Goal: Navigation & Orientation: Find specific page/section

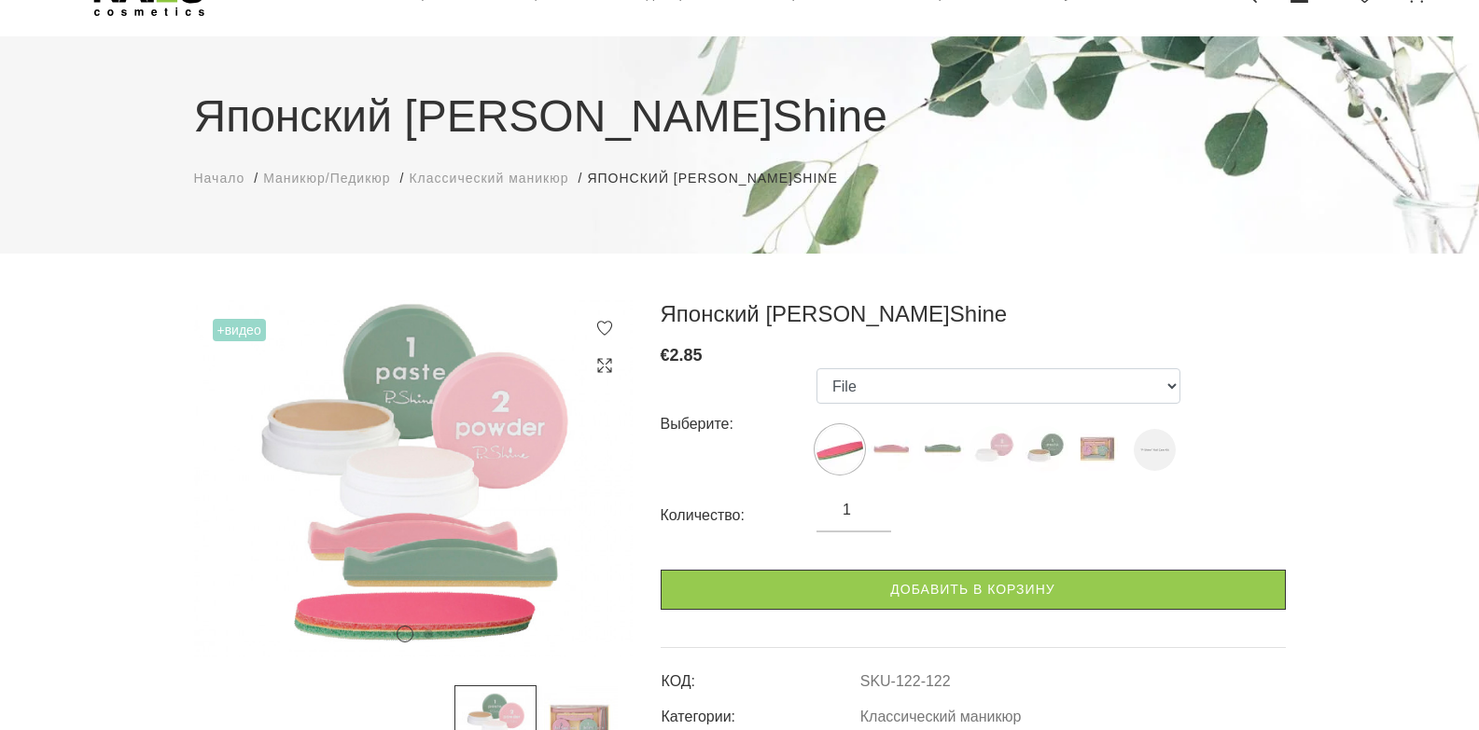
scroll to position [93, 0]
click at [900, 447] on img at bounding box center [891, 450] width 47 height 47
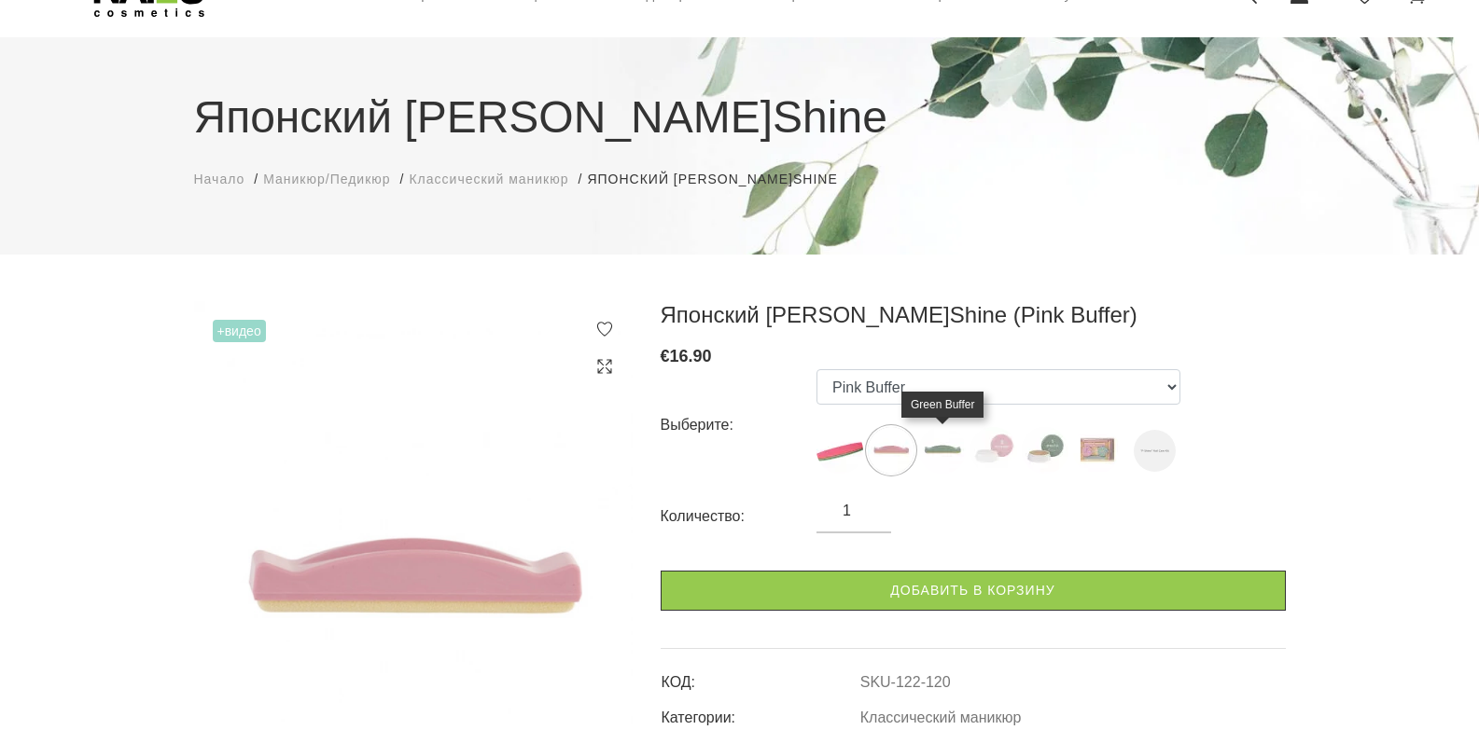
click at [950, 450] on img at bounding box center [942, 450] width 47 height 47
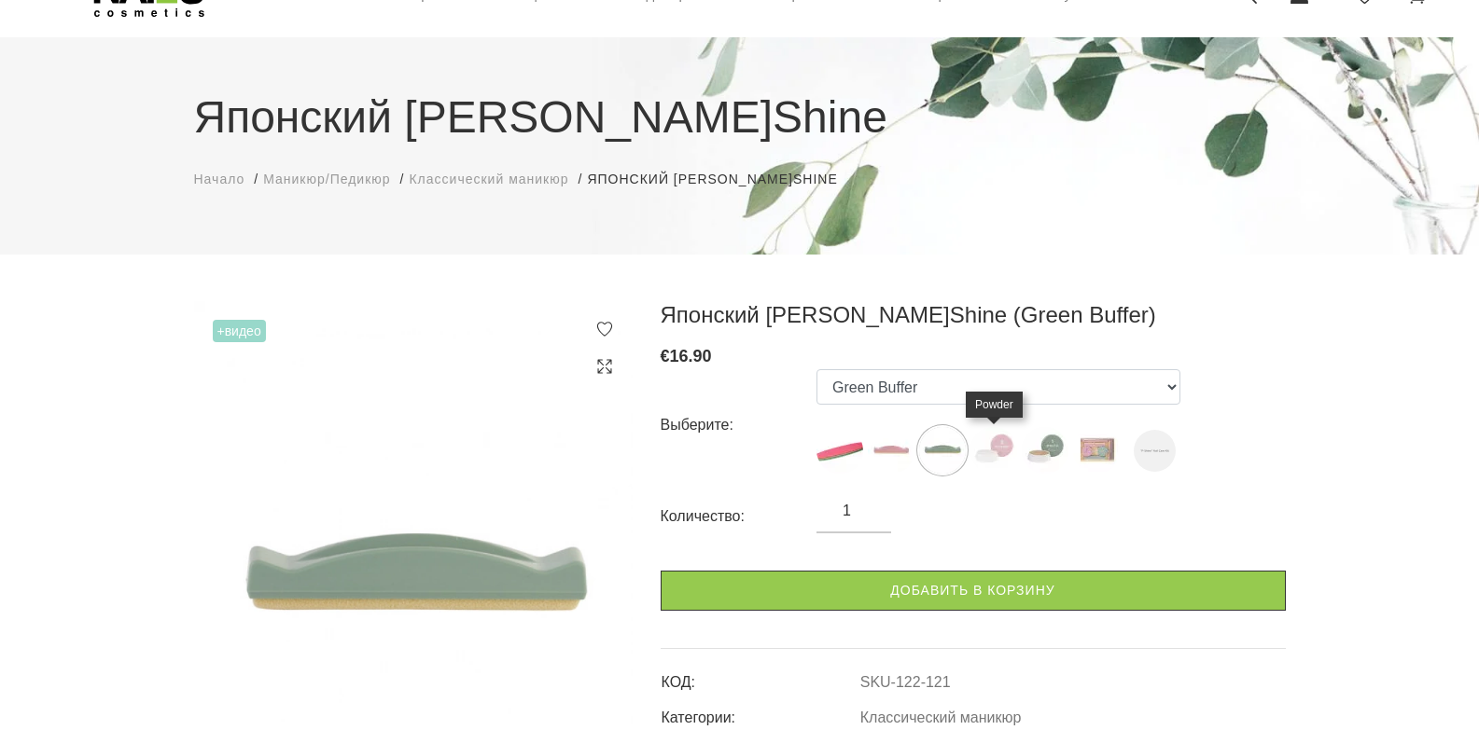
click at [1001, 455] on img at bounding box center [993, 450] width 47 height 47
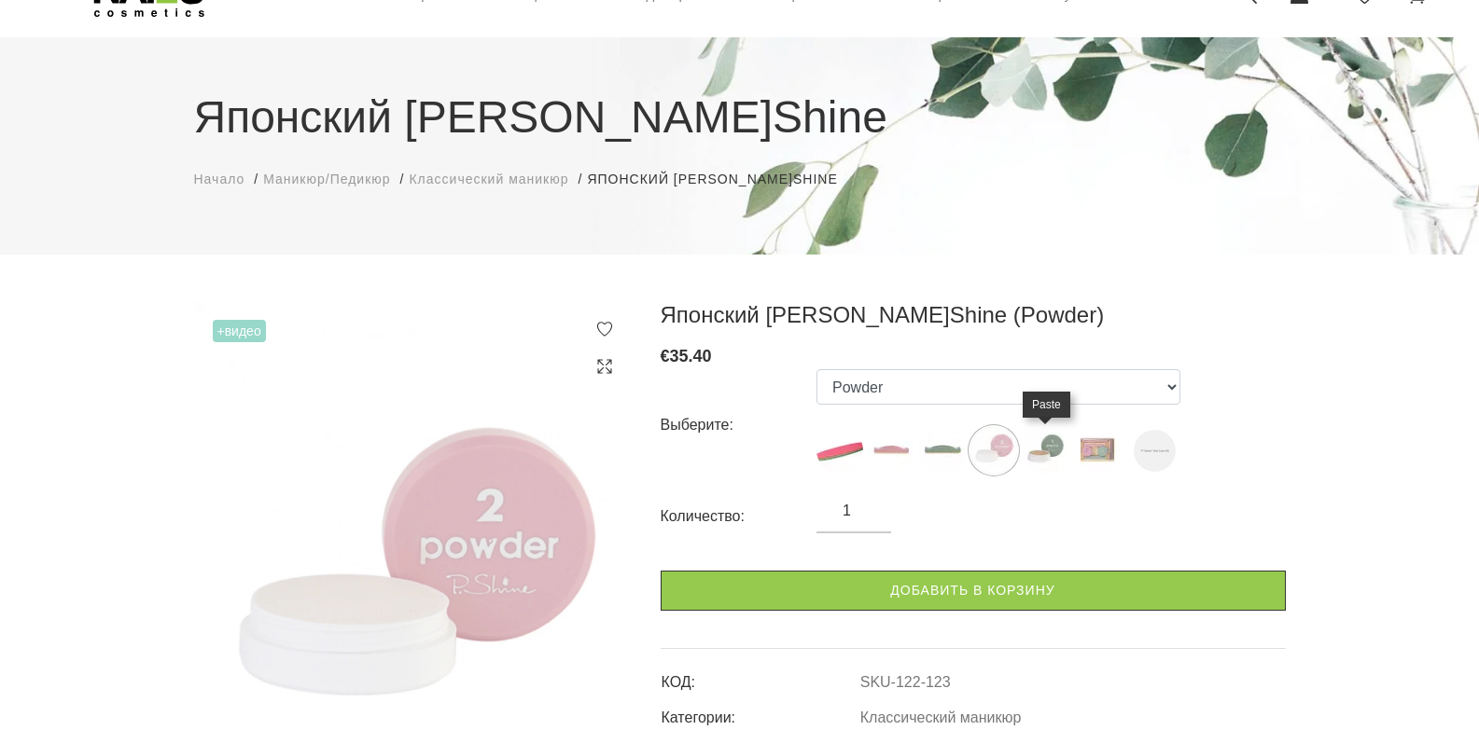
click at [1043, 448] on img at bounding box center [1044, 450] width 47 height 47
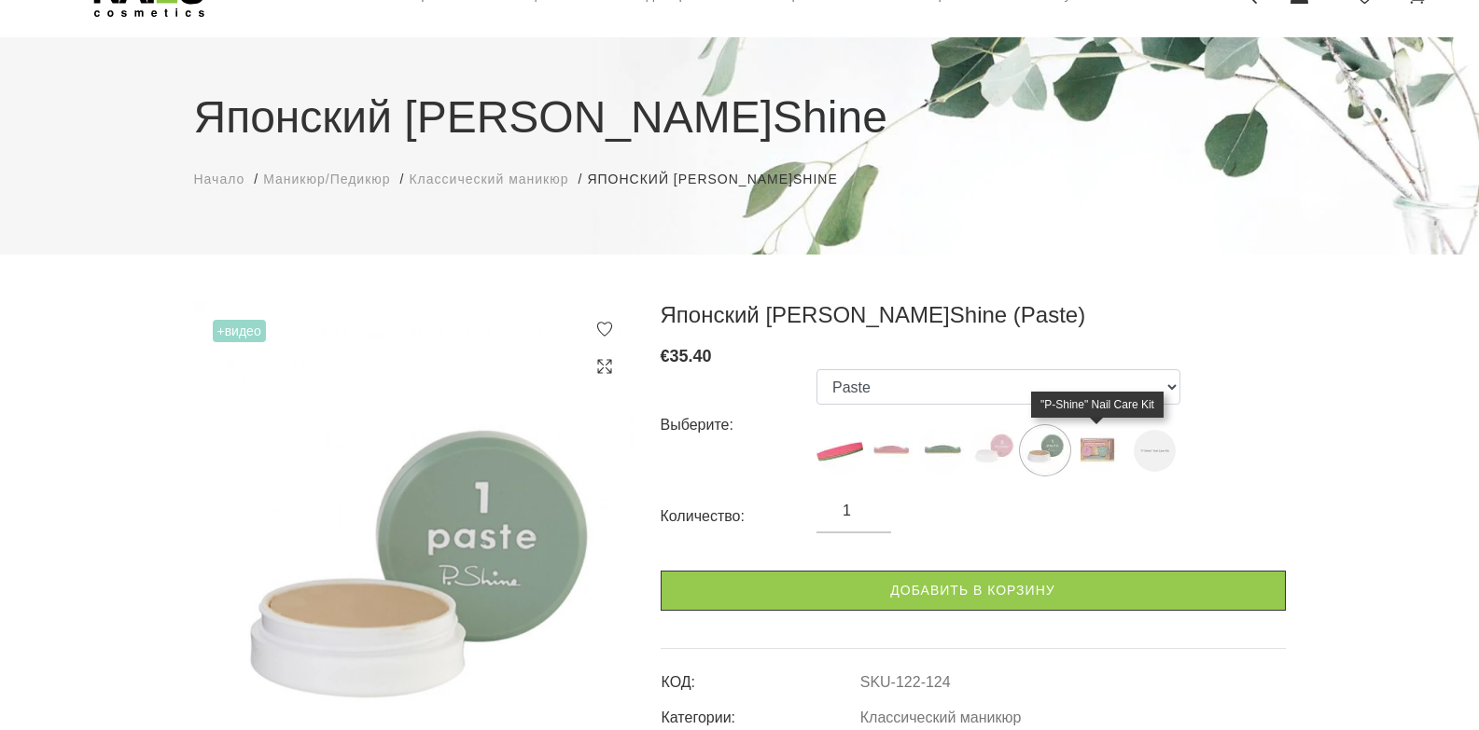
click at [1108, 450] on img at bounding box center [1096, 450] width 47 height 47
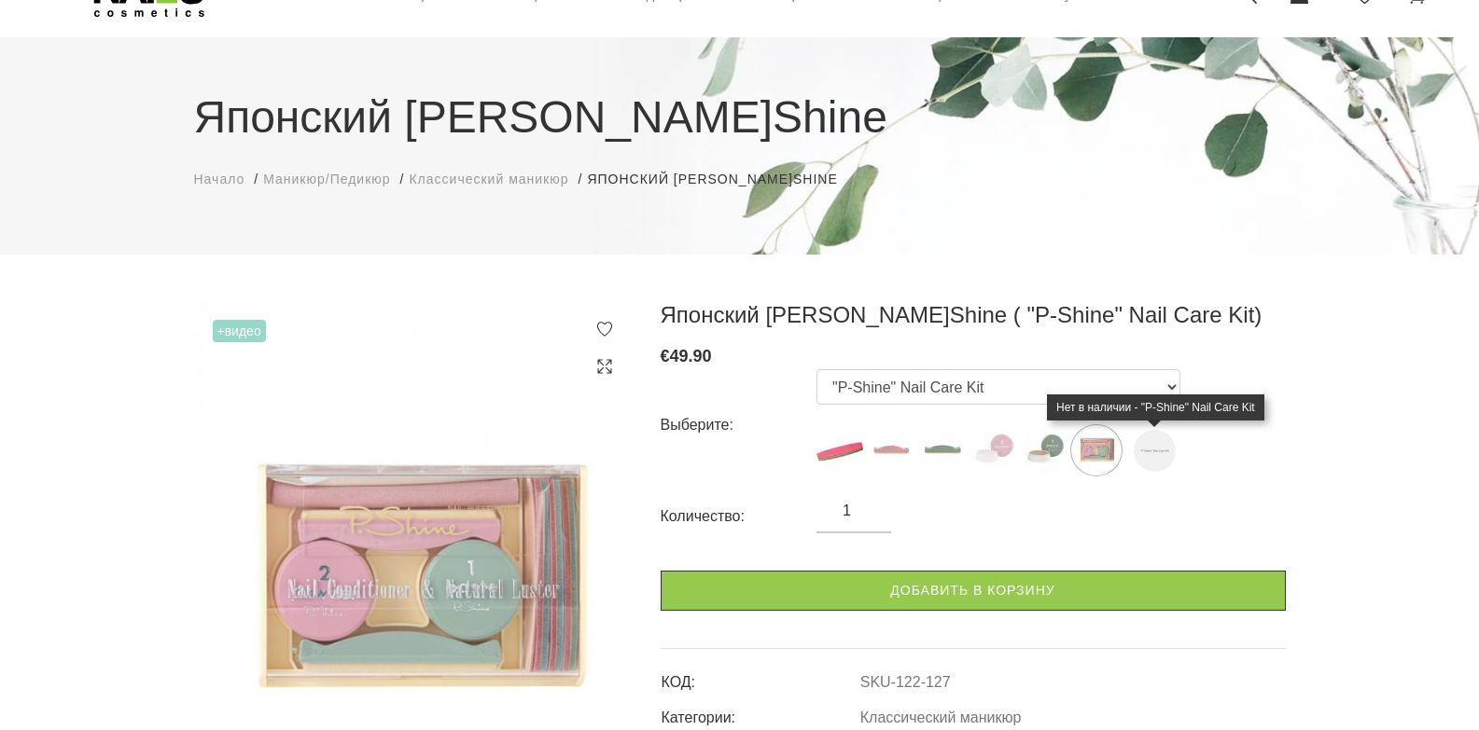
click at [1155, 454] on img at bounding box center [1154, 451] width 42 height 42
select select "6540"
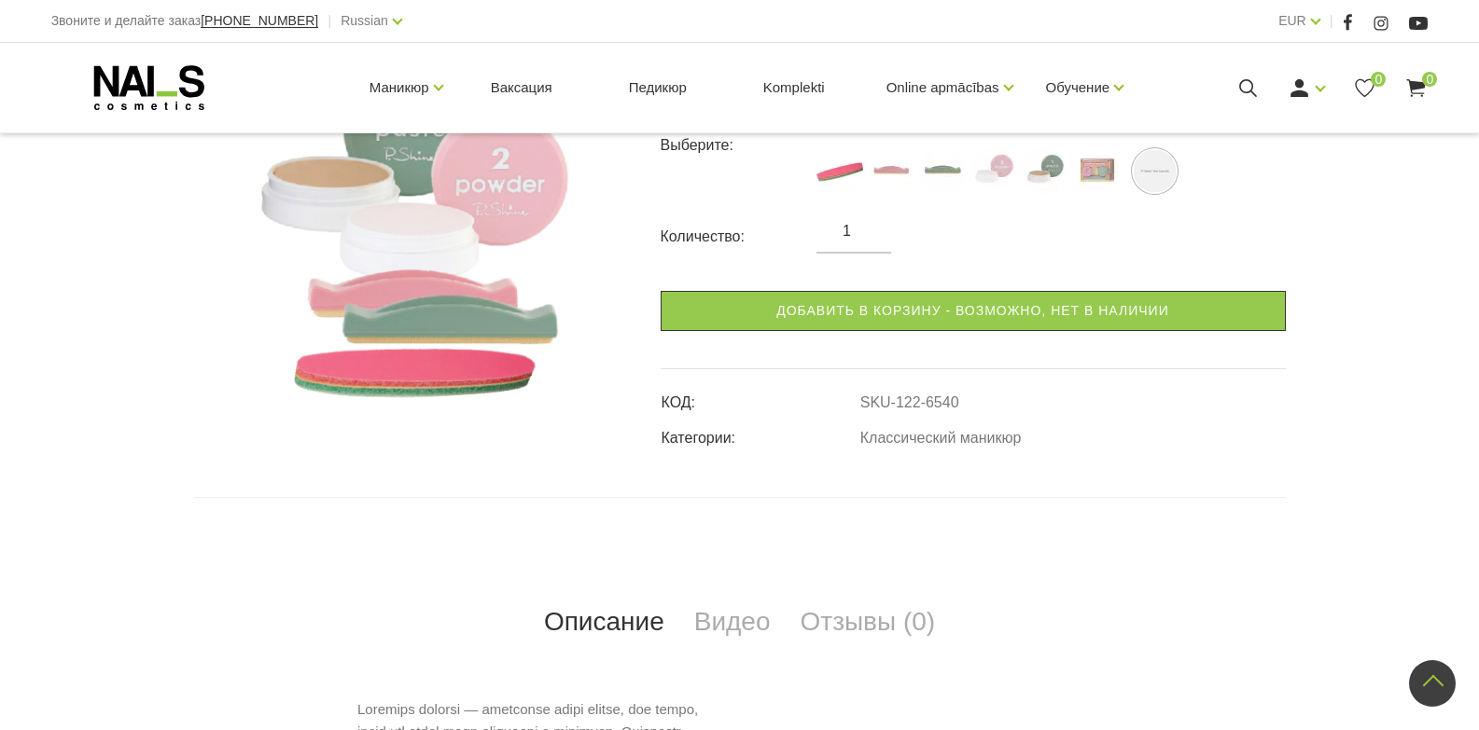
scroll to position [0, 0]
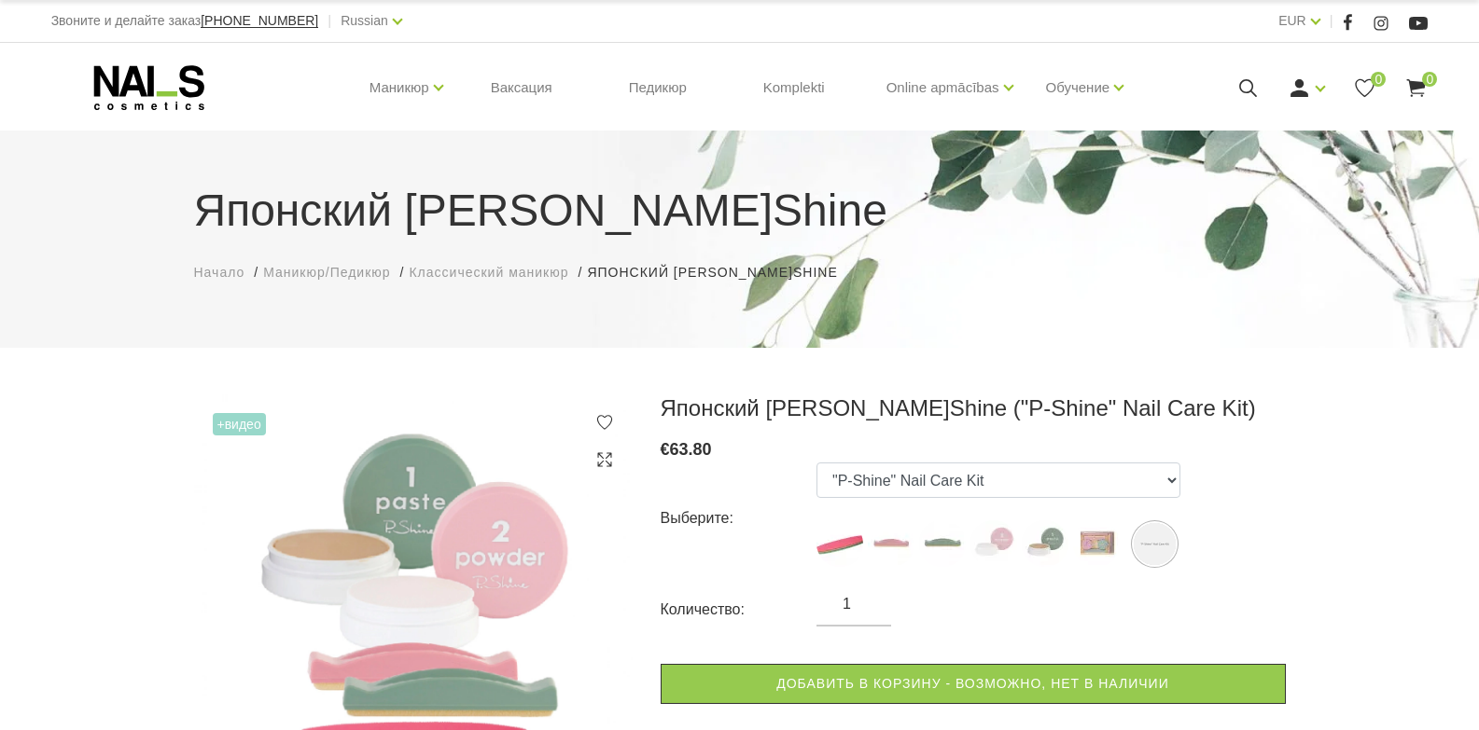
click at [224, 425] on span "+Видео" at bounding box center [239, 424] width 53 height 22
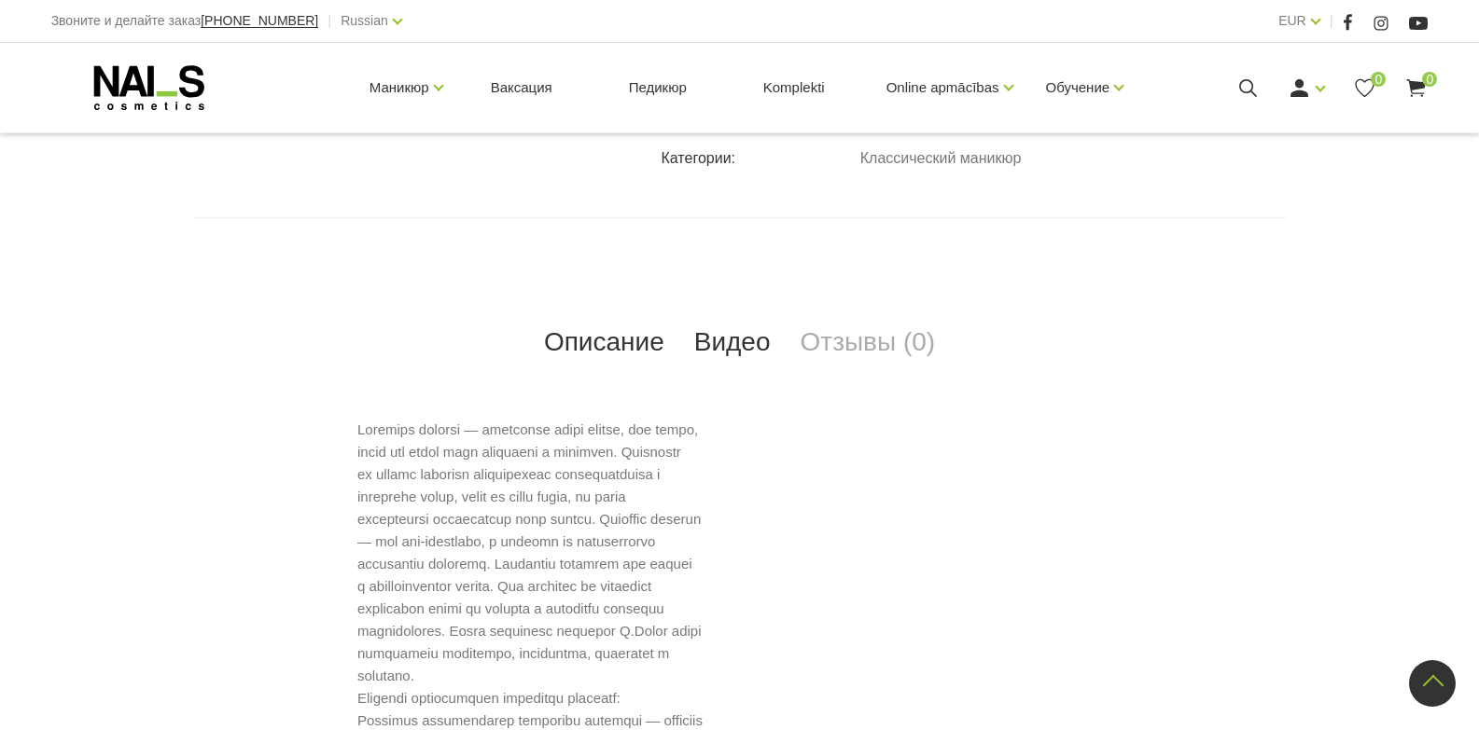
click at [743, 351] on link "Видео" at bounding box center [732, 343] width 106 height 62
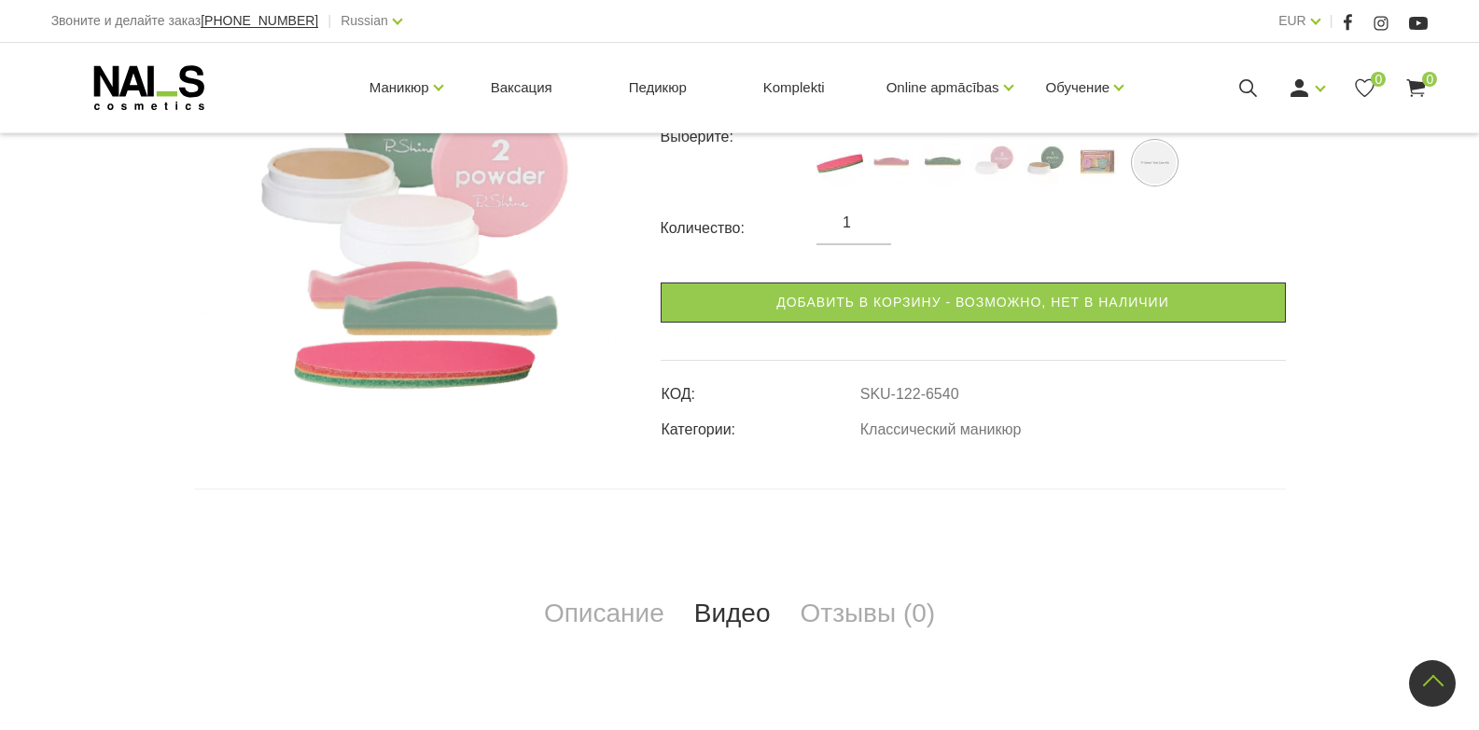
scroll to position [0, 0]
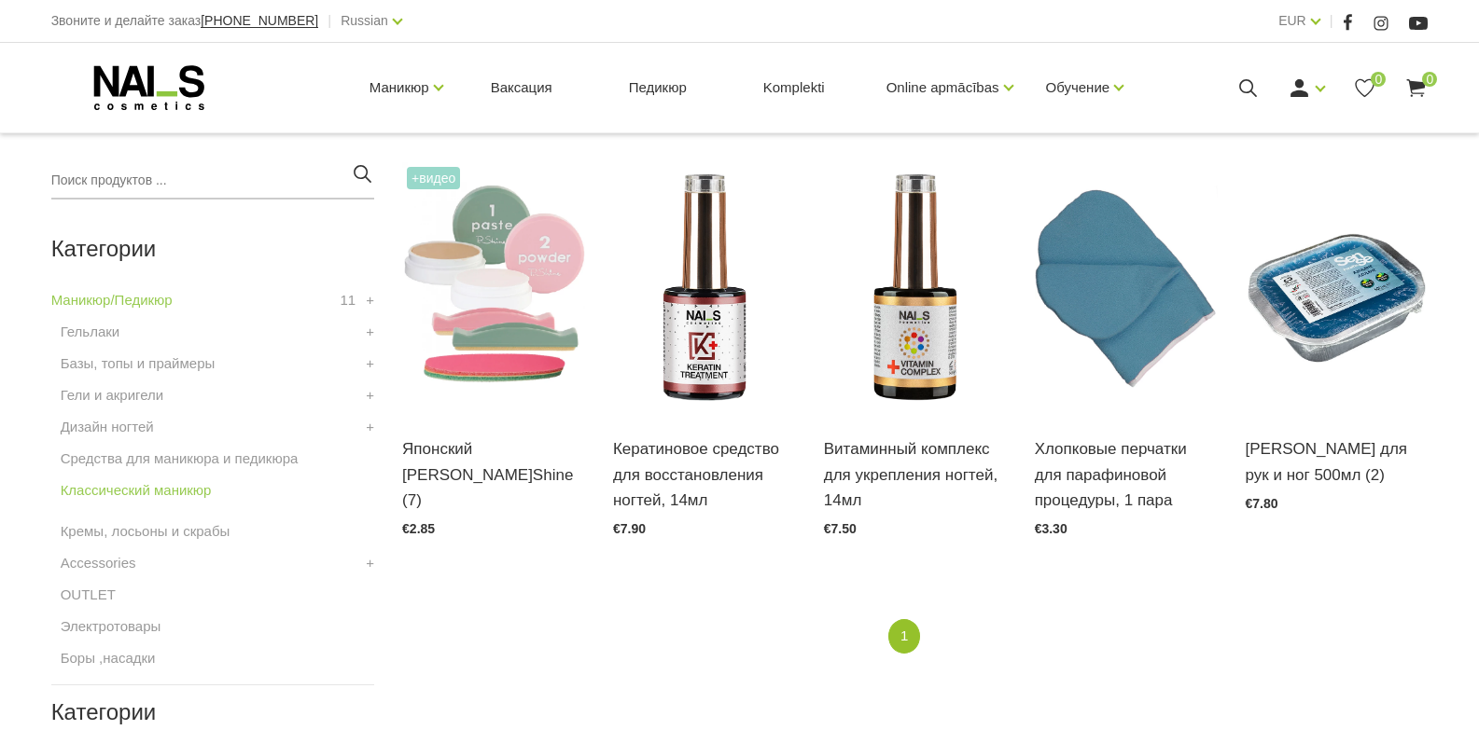
scroll to position [560, 0]
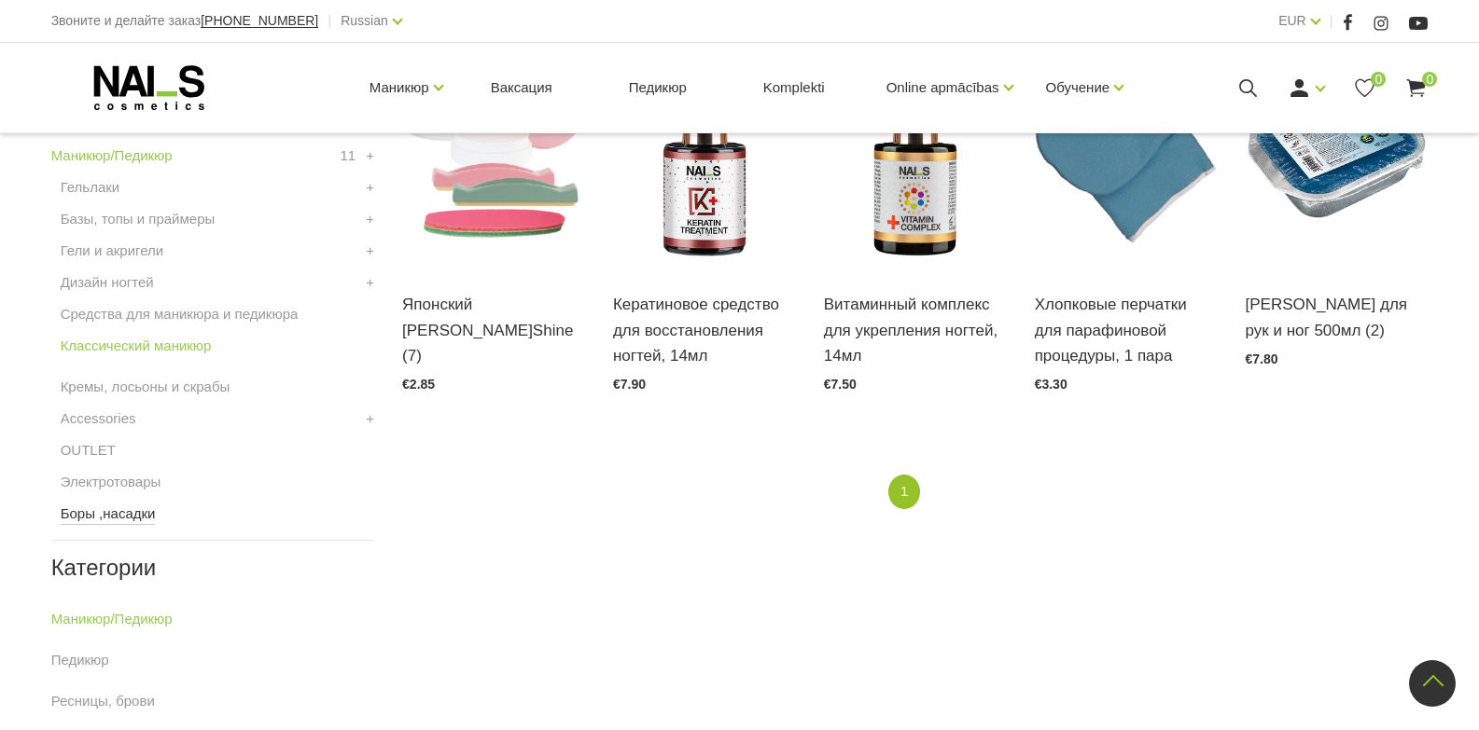
click at [125, 513] on link "Боры ,насадки" at bounding box center [108, 514] width 95 height 22
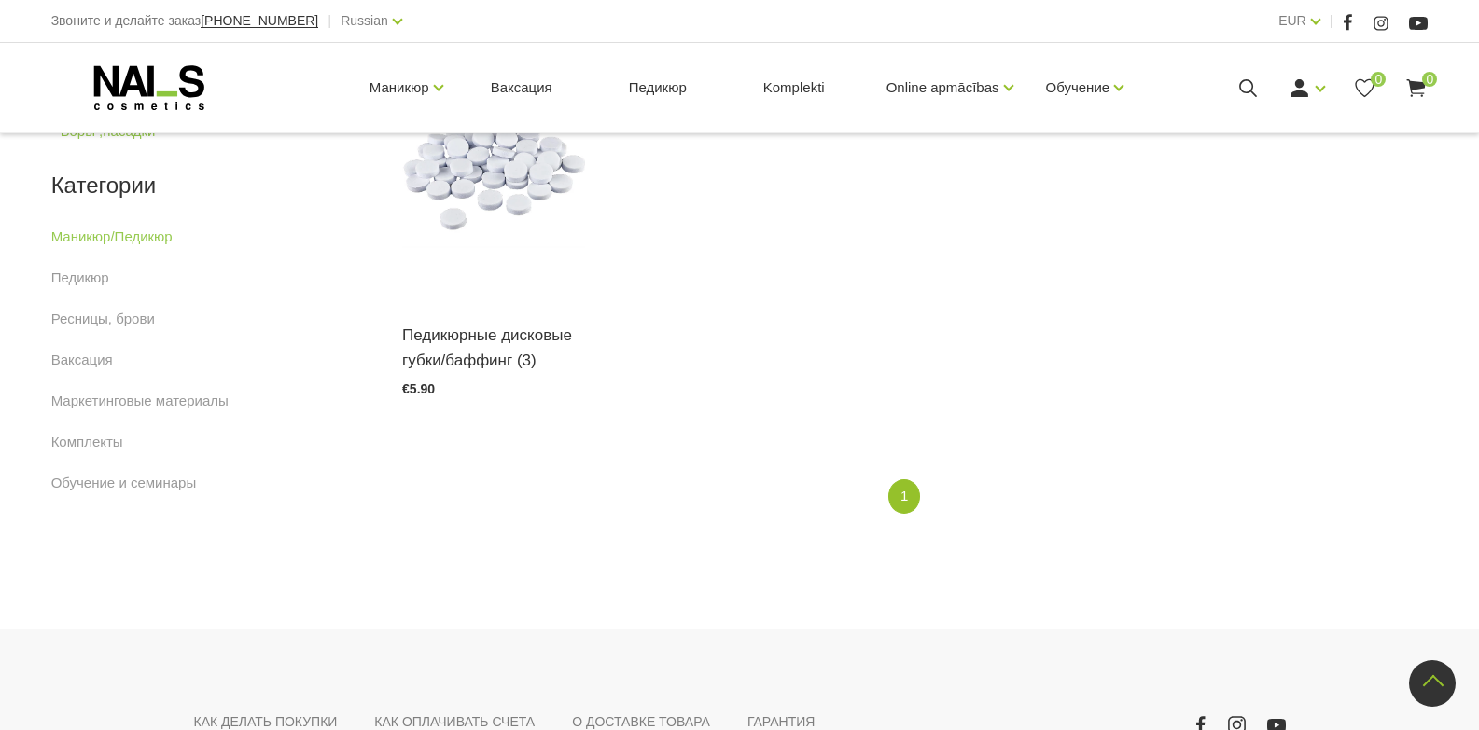
scroll to position [373, 0]
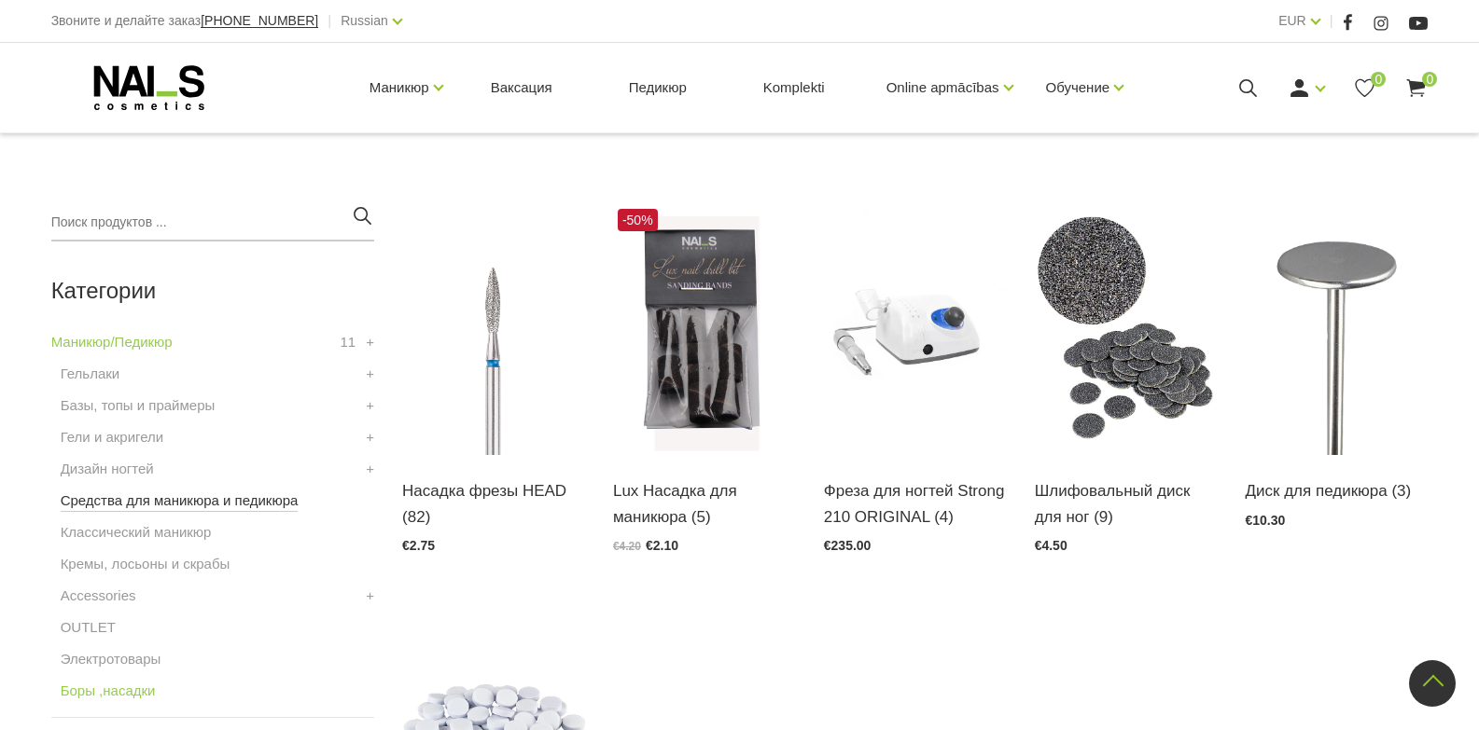
click at [167, 497] on link "Средства для маникюра и педикюра" at bounding box center [180, 501] width 238 height 22
